Goal: Task Accomplishment & Management: Use online tool/utility

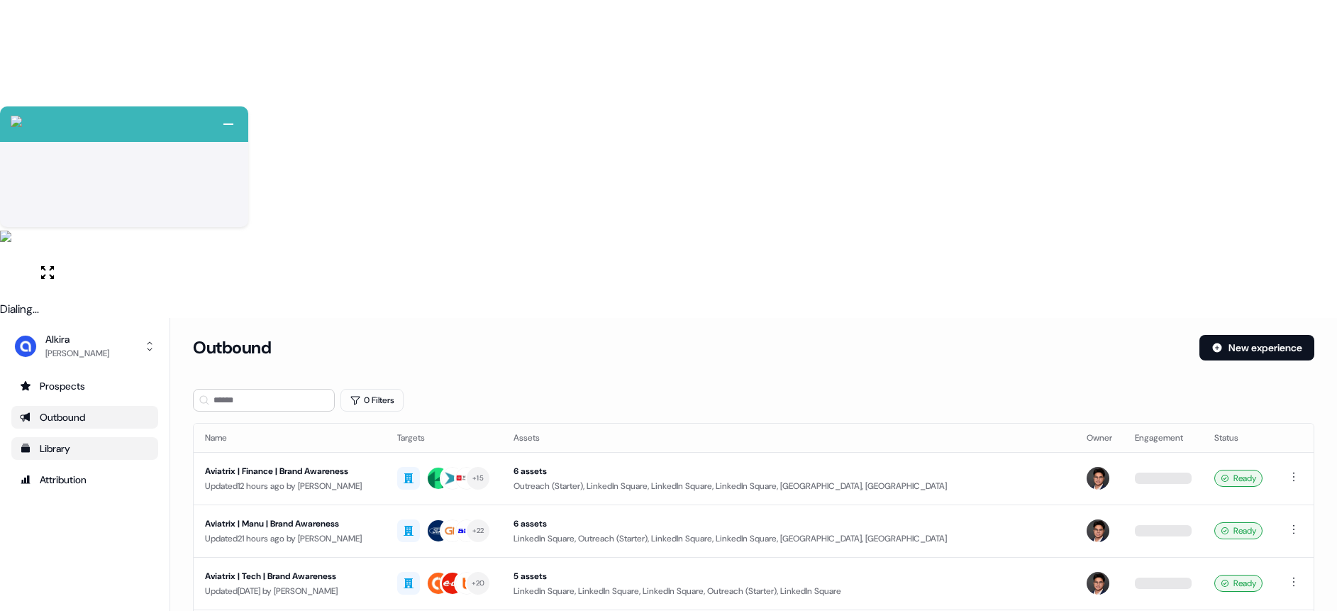
drag, startPoint x: 79, startPoint y: 99, endPoint x: 152, endPoint y: 104, distance: 73.3
click at [79, 410] on div "Outbound" at bounding box center [85, 417] width 130 height 14
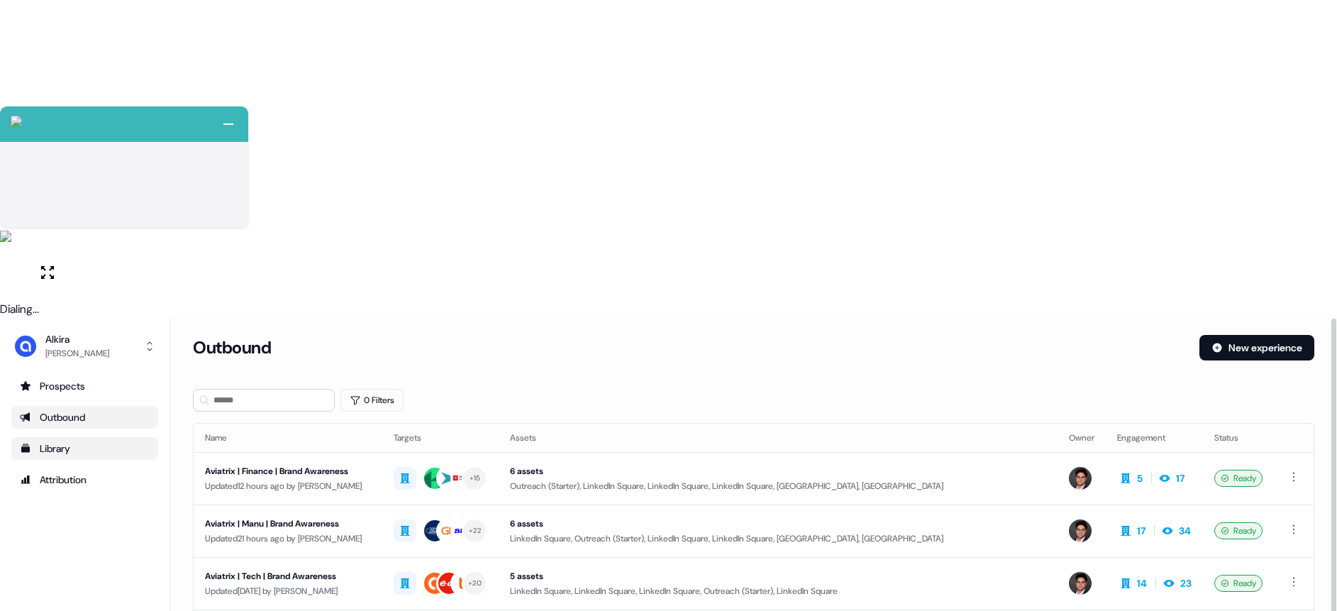
click at [98, 410] on div "Outbound" at bounding box center [85, 417] width 130 height 14
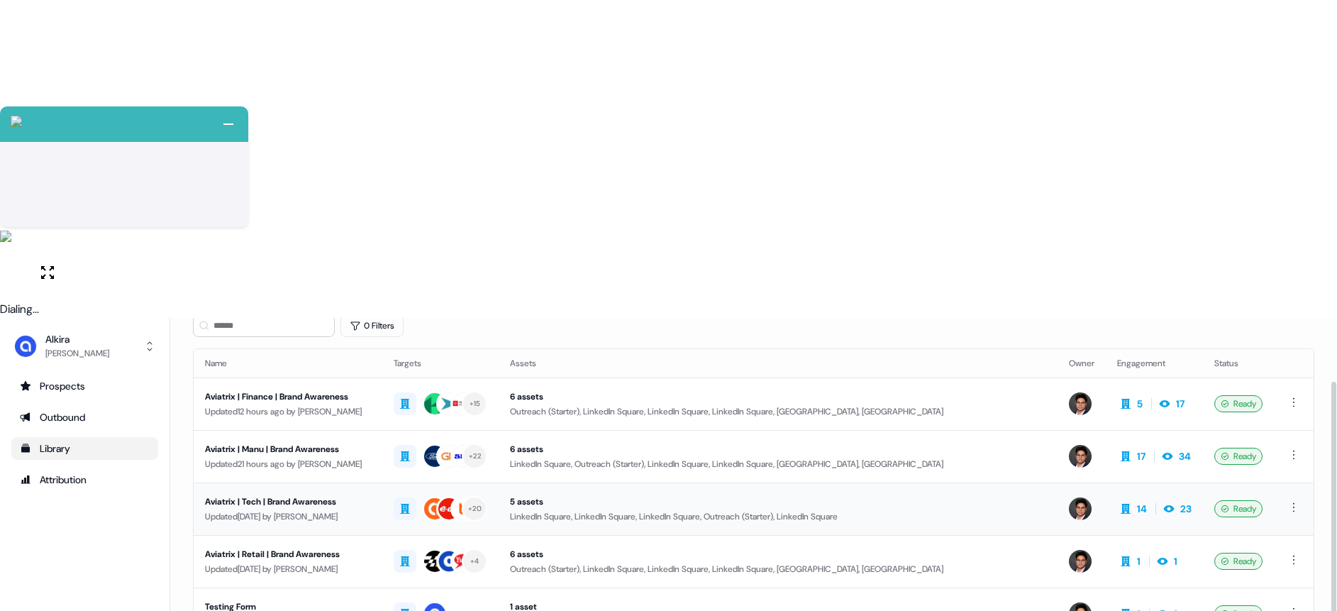
scroll to position [76, 0]
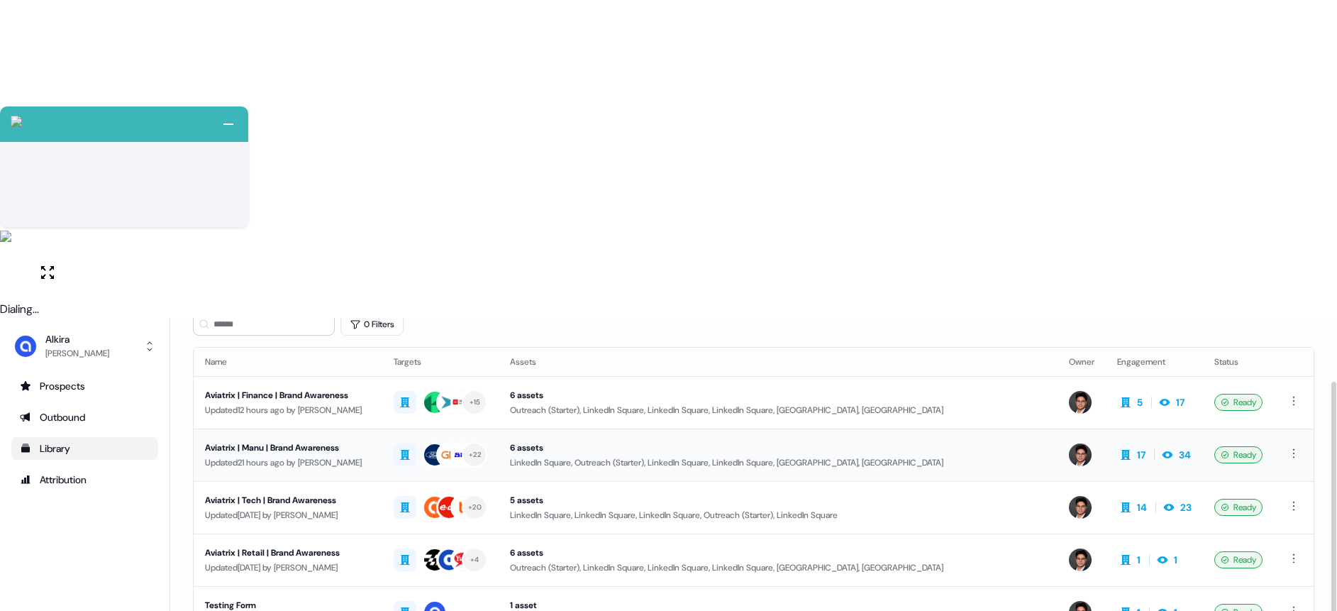
click at [333, 455] on div "Updated 21 hours ago by [PERSON_NAME]" at bounding box center [288, 462] width 166 height 14
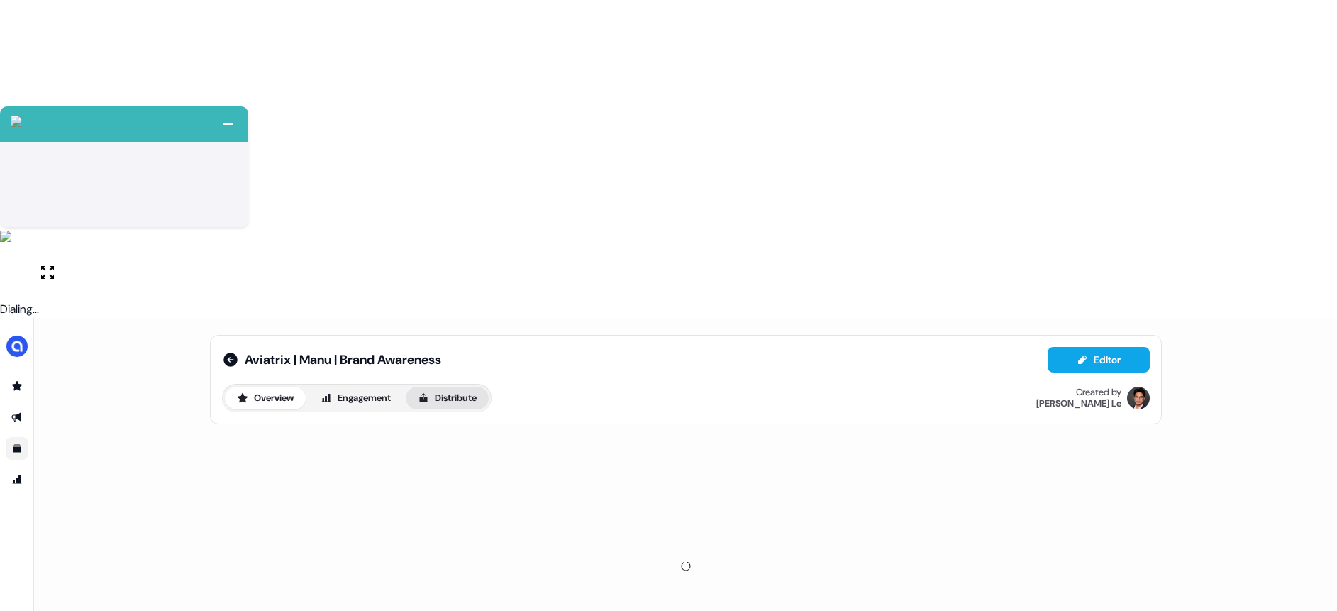
click at [429, 392] on icon at bounding box center [423, 397] width 11 height 11
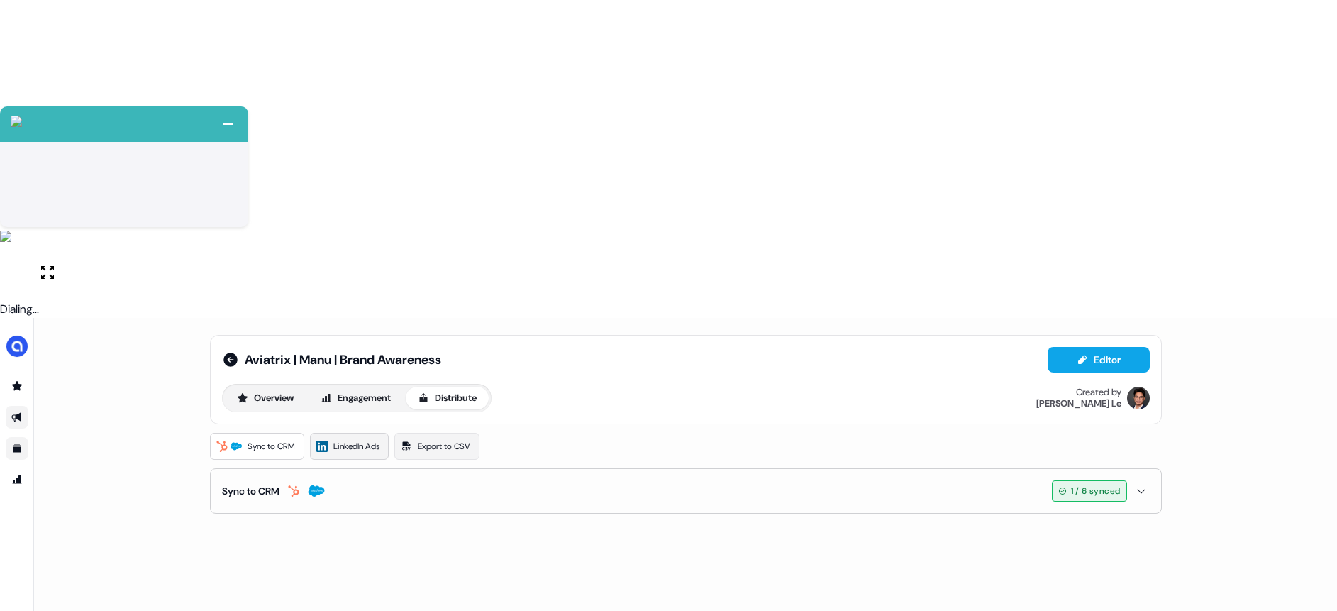
click at [371, 439] on span "LinkedIn Ads" at bounding box center [356, 446] width 46 height 14
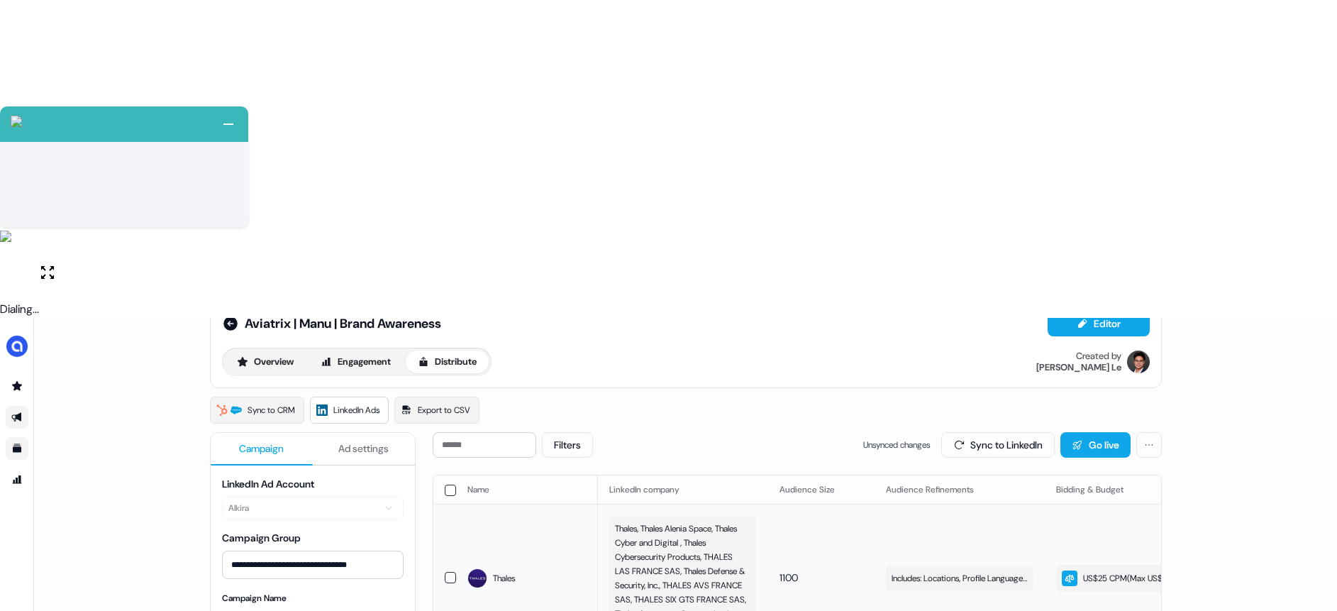
scroll to position [56, 0]
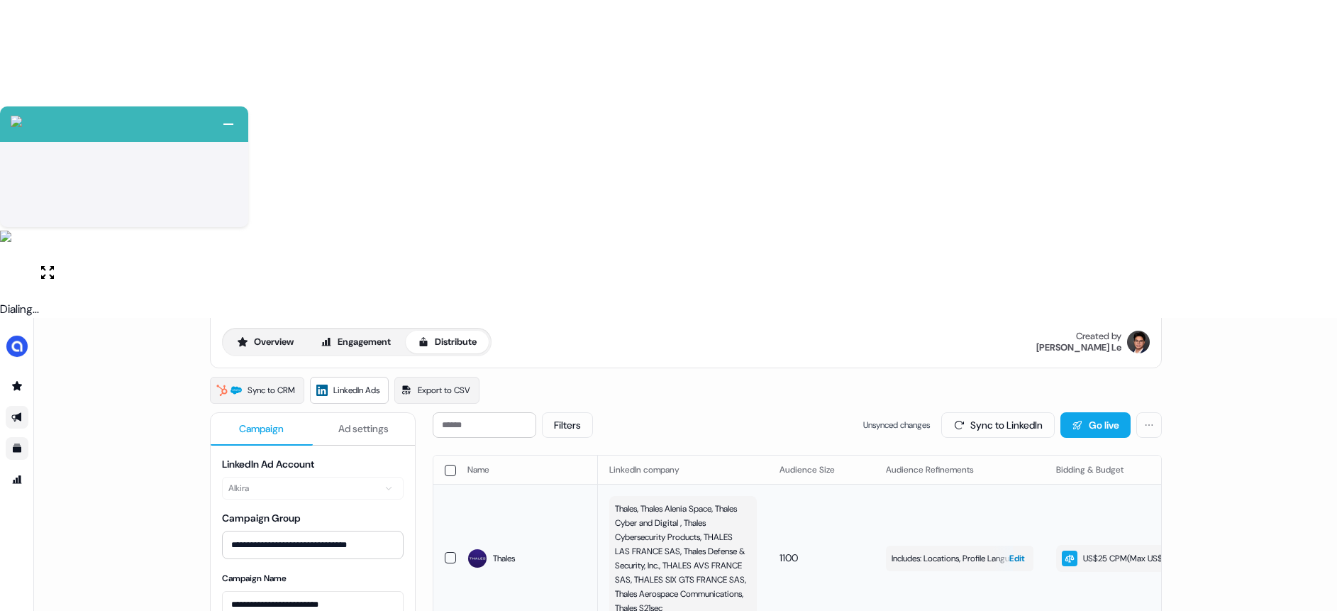
click at [918, 551] on span "Includes: Locations, Profile Language, Job Titles, Years of Experience, Profile…" at bounding box center [959, 558] width 136 height 14
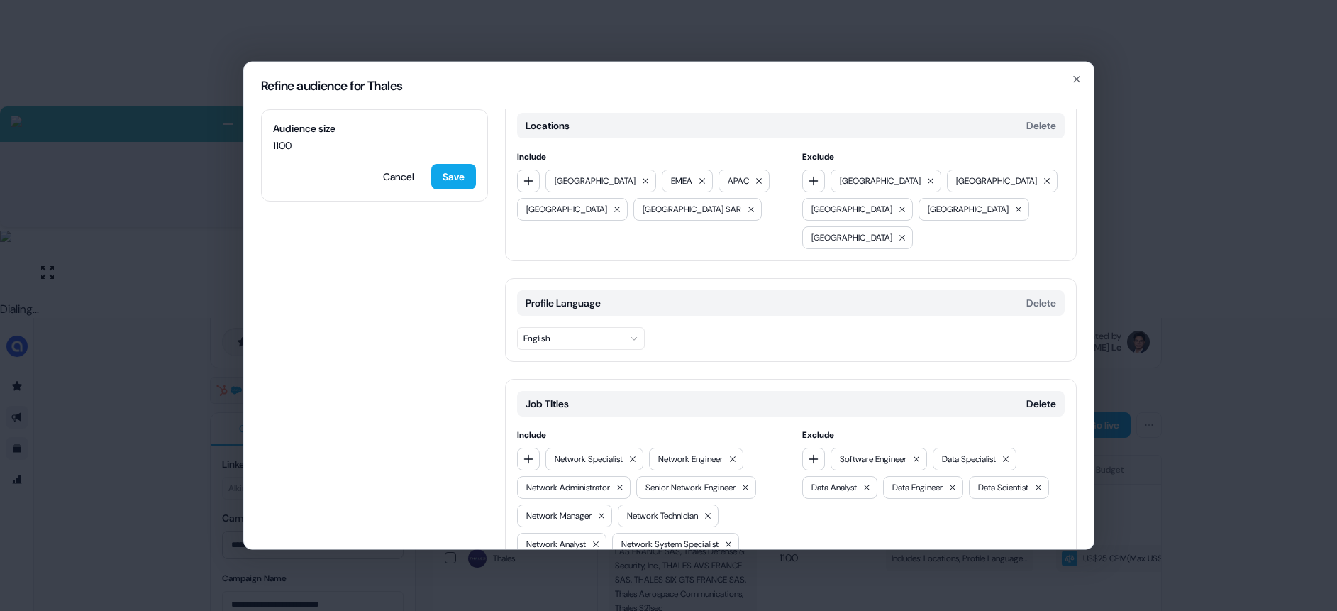
scroll to position [0, 0]
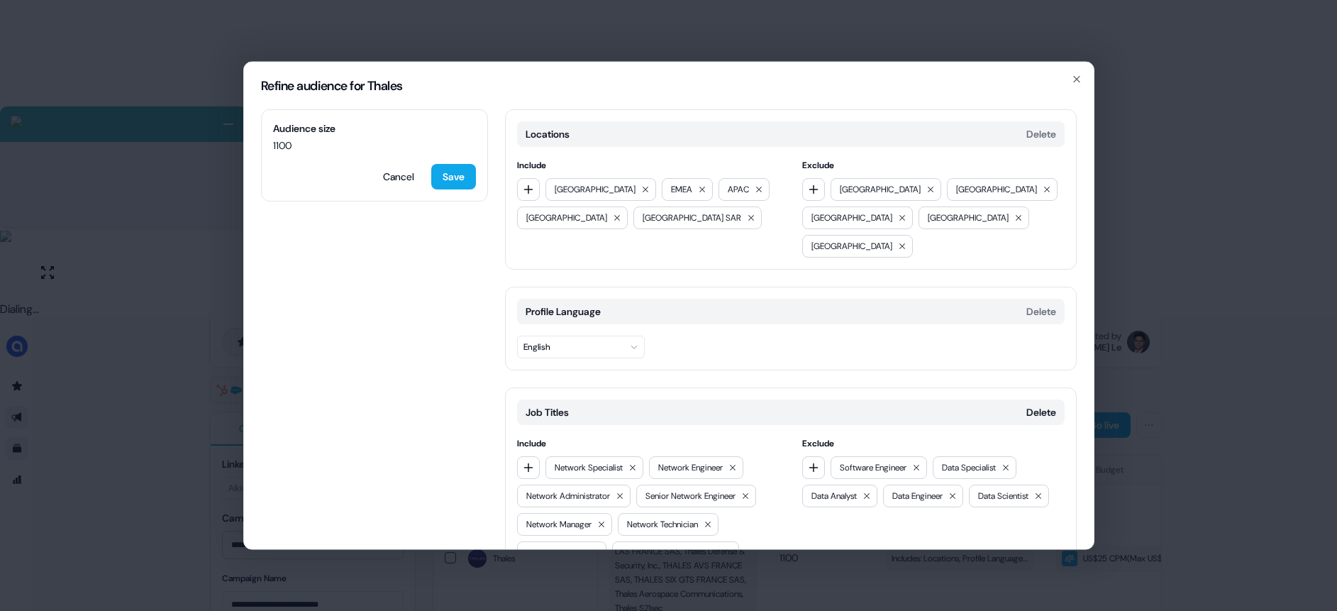
click at [1161, 252] on div "Refine audience for Thales Audience size 1100 Cancel Save Locations Delete Incl…" at bounding box center [668, 305] width 1337 height 611
